Goal: Find specific page/section: Find specific page/section

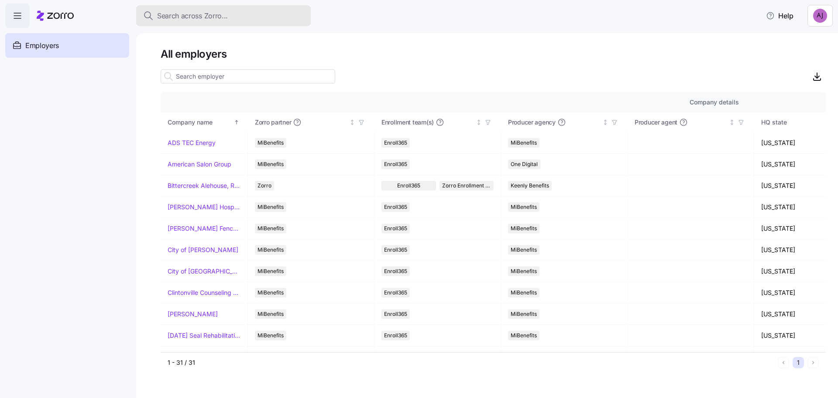
drag, startPoint x: 289, startPoint y: 14, endPoint x: 279, endPoint y: 19, distance: 11.3
click at [289, 14] on div "Search across Zorro..." at bounding box center [223, 15] width 161 height 11
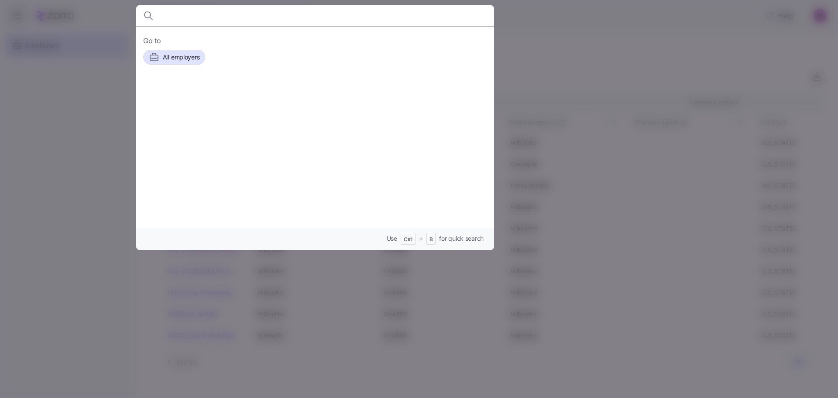
paste input "[PERSON_NAME]"
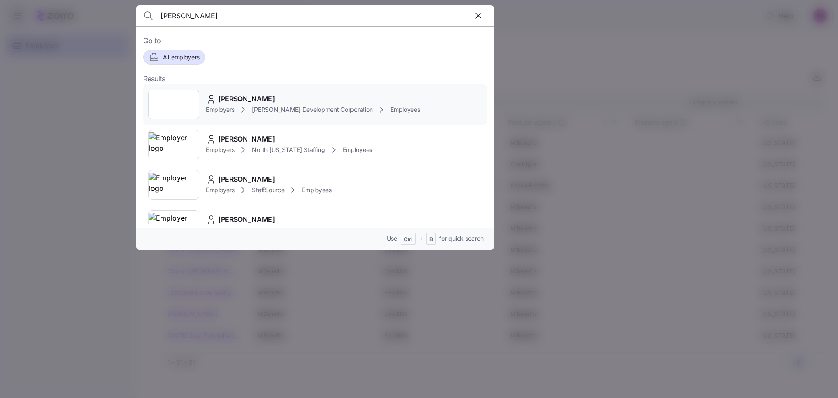
type input "[PERSON_NAME]"
click at [194, 103] on div at bounding box center [173, 104] width 51 height 30
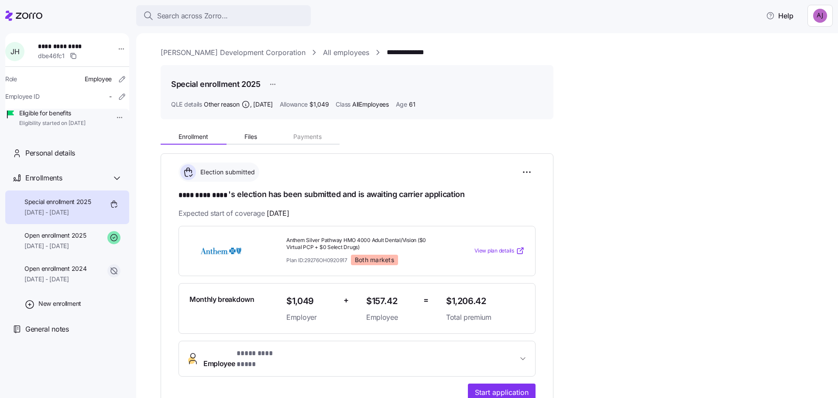
scroll to position [87, 0]
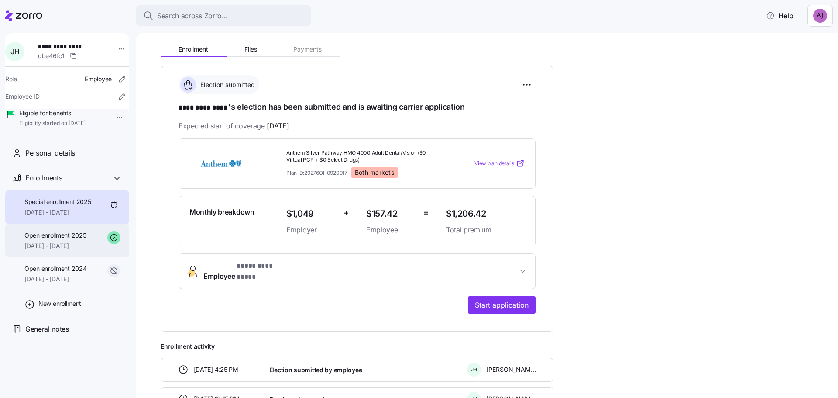
click at [67, 250] on span "[DATE] - [DATE]" at bounding box center [55, 245] width 62 height 9
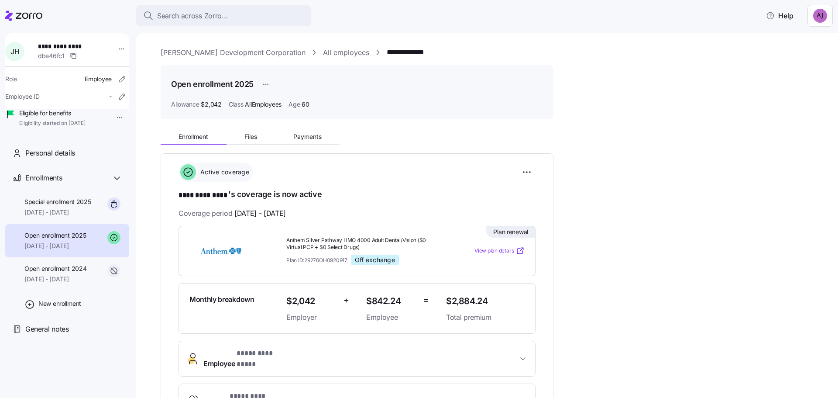
scroll to position [44, 0]
